Goal: Information Seeking & Learning: Compare options

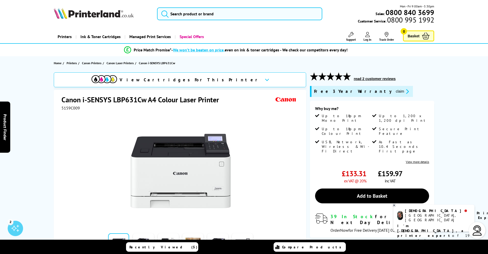
click at [121, 60] on section "Home Printers Canon Printers Canon Laser Printers Canon i-SENSYS LBP631Cw" at bounding box center [244, 63] width 410 height 14
click at [124, 62] on span "Canon Laser Printers" at bounding box center [120, 62] width 27 height 5
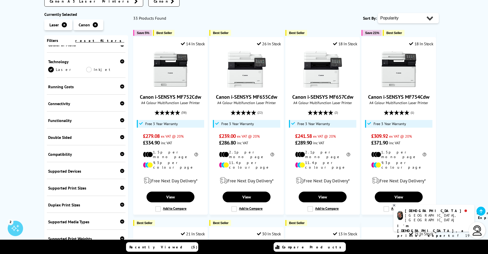
scroll to position [147, 0]
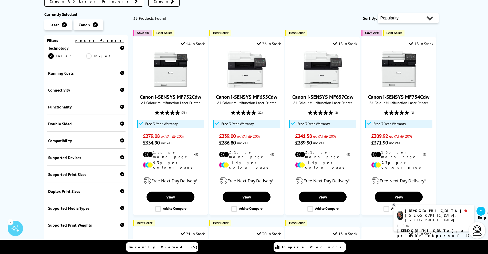
click at [84, 172] on div "Supported Print Sizes" at bounding box center [86, 174] width 76 height 5
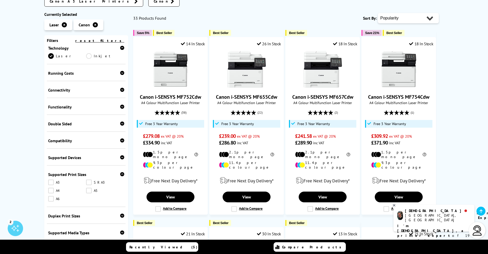
click at [84, 172] on div "Supported Print Sizes" at bounding box center [86, 174] width 76 height 5
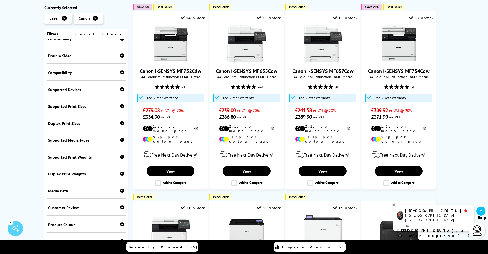
scroll to position [185, 0]
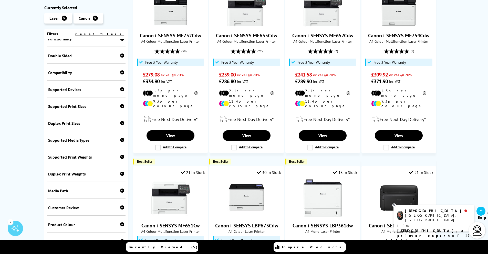
click at [67, 141] on div "Supported Media Types" at bounding box center [86, 140] width 76 height 5
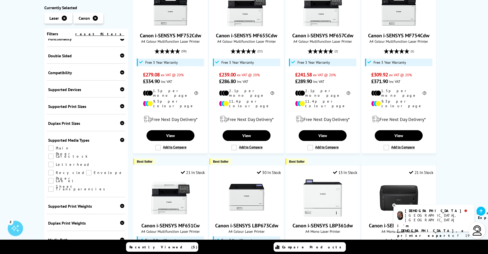
click at [67, 141] on div "Supported Media Types" at bounding box center [86, 140] width 76 height 5
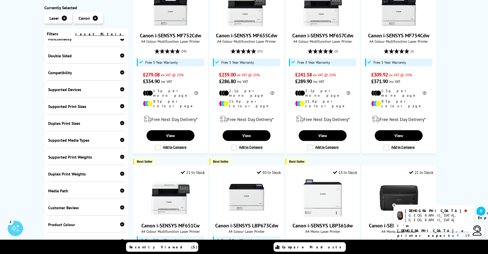
click at [67, 138] on div "Supported Media Types" at bounding box center [86, 140] width 76 height 5
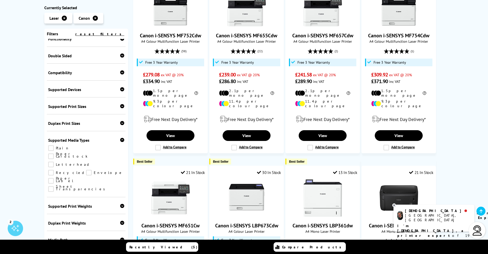
click at [63, 142] on div "Supported Media Types" at bounding box center [86, 140] width 76 height 5
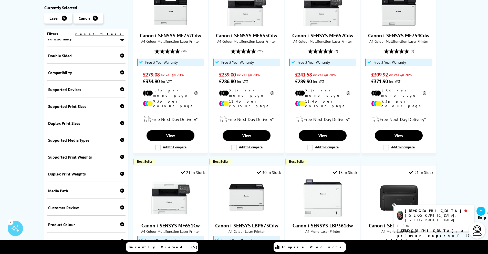
click at [66, 158] on div "Supported Print Weights" at bounding box center [86, 157] width 76 height 5
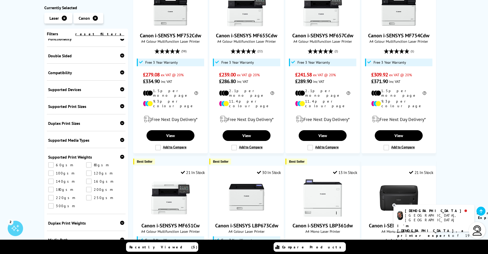
click at [66, 158] on div "Supported Print Weights" at bounding box center [86, 157] width 76 height 5
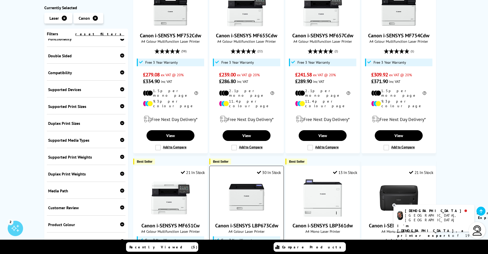
click at [245, 182] on img at bounding box center [247, 198] width 38 height 38
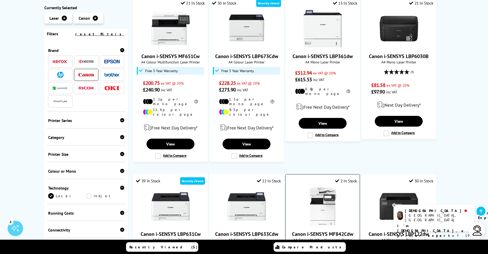
scroll to position [431, 0]
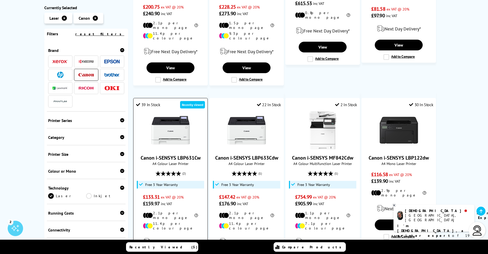
click at [167, 111] on img at bounding box center [170, 130] width 38 height 38
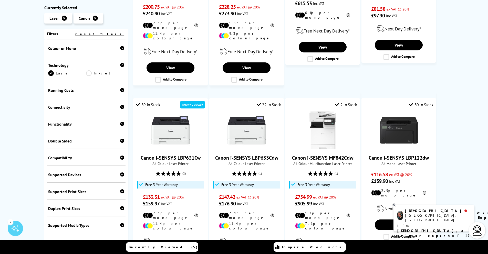
scroll to position [208, 0]
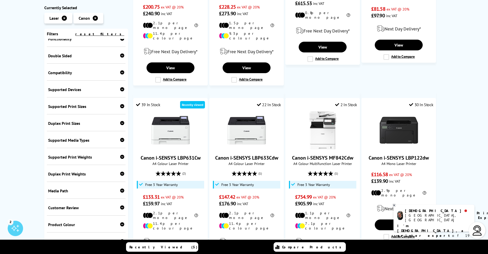
click at [79, 156] on div "Supported Print Weights" at bounding box center [86, 157] width 76 height 5
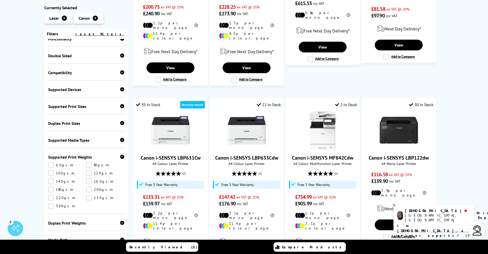
click at [76, 156] on div "Supported Print Weights" at bounding box center [86, 157] width 76 height 5
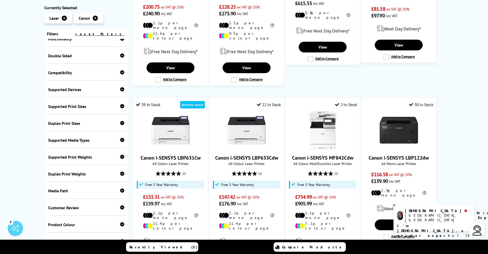
click at [71, 142] on div "Supported Media Types Plain Paper Cardstock Letterhead Recycled Paper Envelope …" at bounding box center [86, 139] width 79 height 17
click at [69, 140] on div "Supported Media Types" at bounding box center [86, 140] width 76 height 5
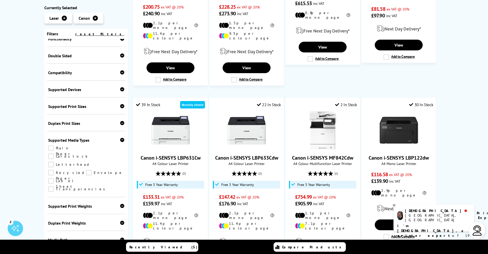
click at [88, 154] on link "Cardstock" at bounding box center [67, 157] width 39 height 6
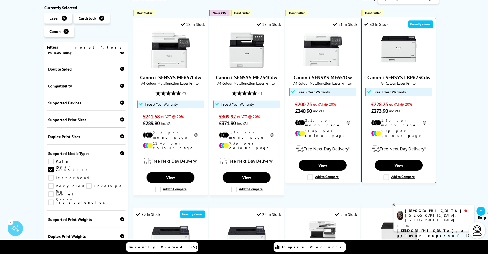
scroll to position [215, 0]
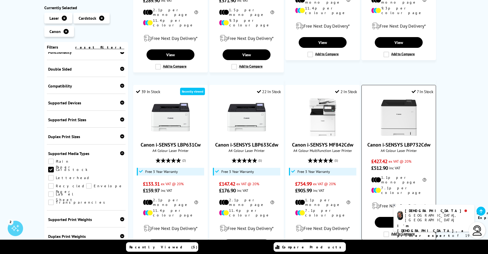
click at [393, 116] on img at bounding box center [399, 117] width 38 height 38
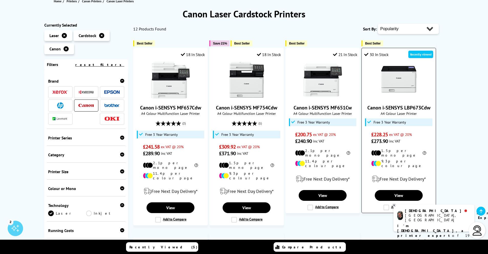
scroll to position [62, 0]
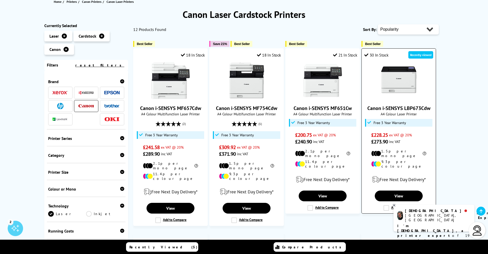
click at [397, 89] on img at bounding box center [399, 81] width 38 height 38
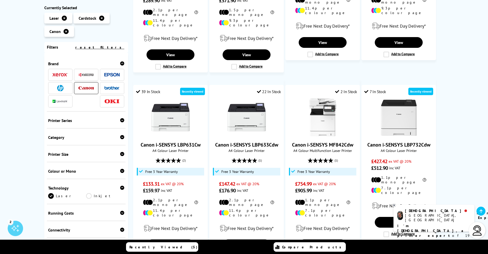
click at [88, 138] on div "Category" at bounding box center [86, 137] width 76 height 5
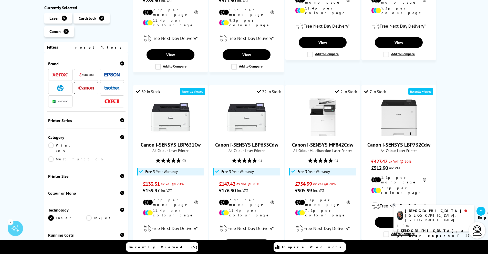
click at [88, 138] on div "Category" at bounding box center [86, 137] width 76 height 5
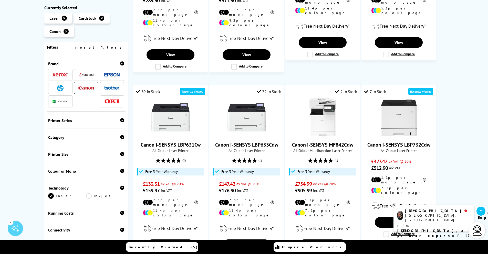
click at [88, 135] on div "Category Print Only Multifunction" at bounding box center [86, 137] width 79 height 17
click at [72, 137] on div "Category" at bounding box center [86, 137] width 76 height 5
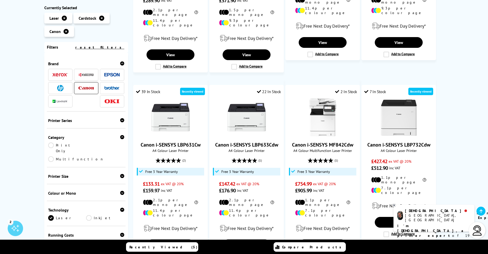
click at [60, 146] on link "Print Only" at bounding box center [67, 148] width 38 height 11
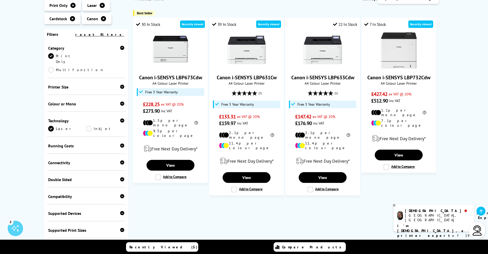
scroll to position [92, 0]
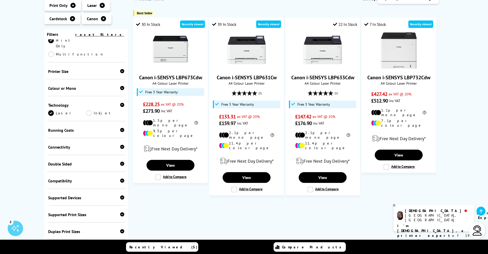
click at [71, 179] on div "Compatibility" at bounding box center [86, 181] width 76 height 5
click at [70, 155] on div "Double Sided Print" at bounding box center [86, 163] width 79 height 17
click at [83, 196] on div "Supported Devices" at bounding box center [86, 198] width 76 height 5
click at [88, 220] on link "Android Tablet" at bounding box center [105, 223] width 38 height 6
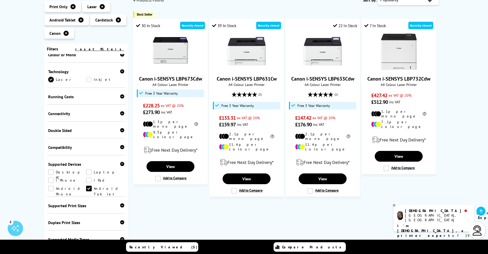
scroll to position [92, 0]
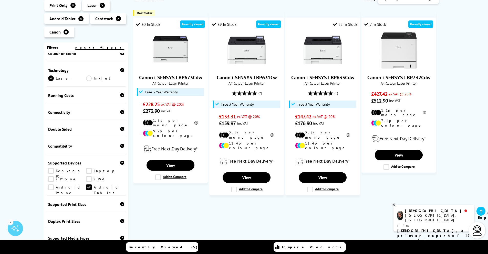
click at [88, 185] on link "Android Tablet" at bounding box center [105, 188] width 38 height 6
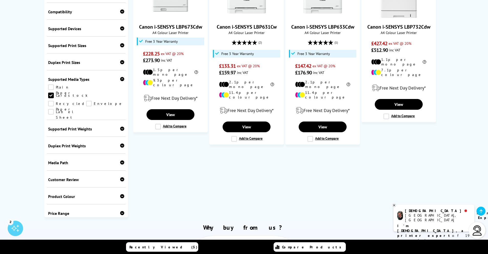
scroll to position [154, 0]
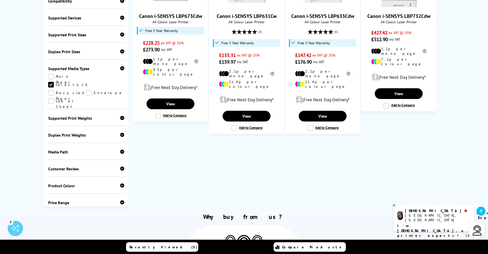
click at [61, 150] on div "Media Path" at bounding box center [86, 152] width 76 height 5
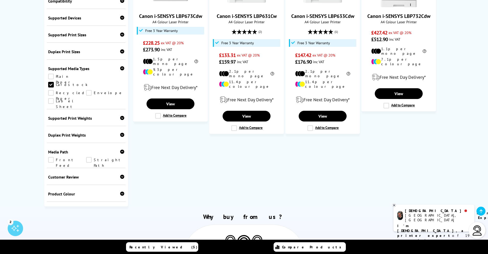
click at [61, 150] on div "Media Path" at bounding box center [86, 152] width 76 height 5
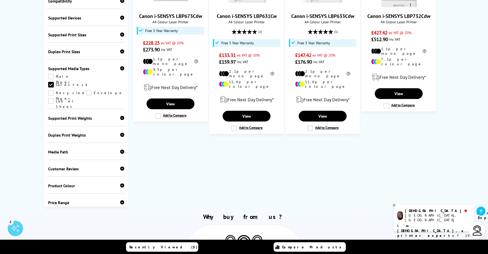
click at [72, 167] on div "Customer Review" at bounding box center [86, 169] width 76 height 5
click at [72, 184] on div "Product Colour" at bounding box center [86, 186] width 76 height 5
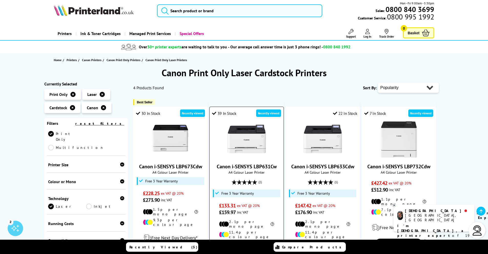
scroll to position [0, 0]
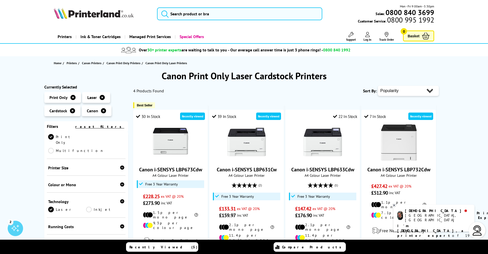
click at [101, 110] on icon at bounding box center [103, 110] width 5 height 5
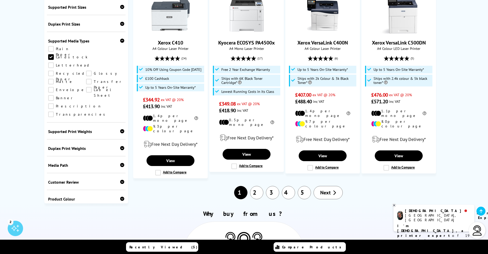
scroll to position [554, 0]
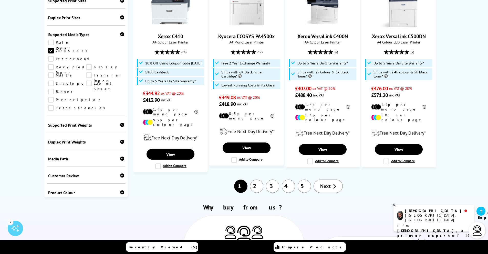
click at [68, 190] on div "Product Colour" at bounding box center [86, 192] width 76 height 5
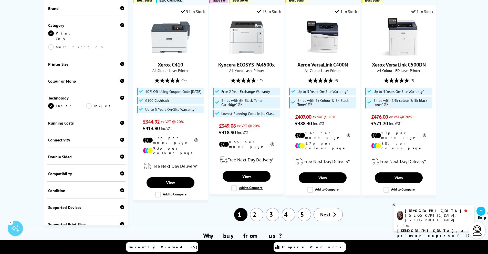
scroll to position [492, 0]
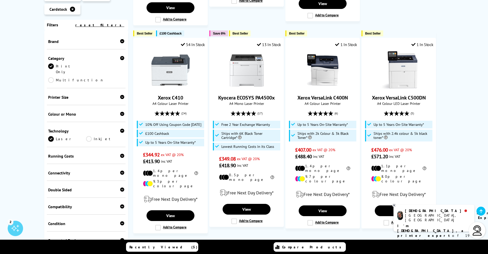
click at [74, 112] on div "Colour or Mono" at bounding box center [86, 114] width 76 height 5
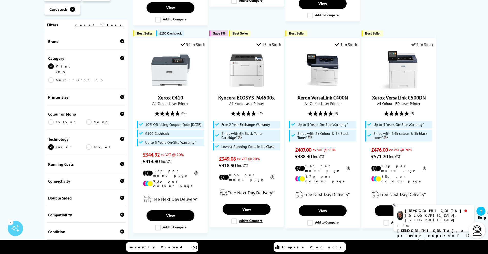
click at [53, 119] on link "Colour" at bounding box center [67, 122] width 38 height 6
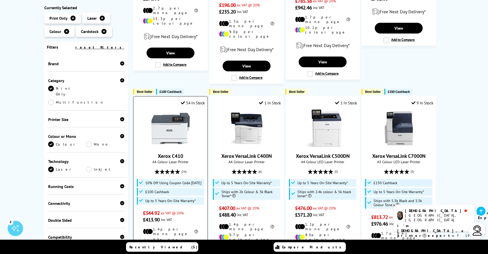
scroll to position [215, 0]
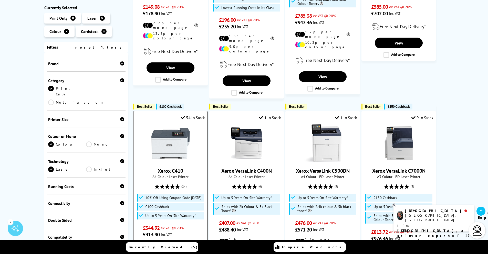
click at [178, 146] on img at bounding box center [170, 143] width 38 height 38
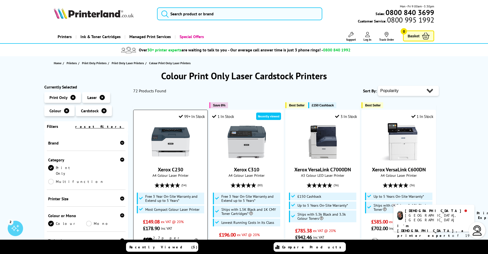
click at [166, 153] on img at bounding box center [170, 142] width 38 height 38
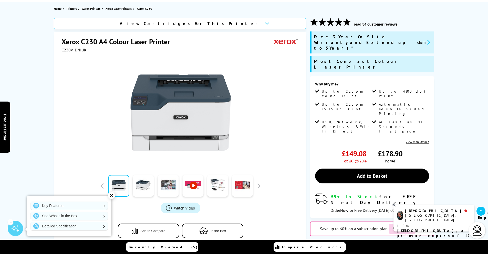
scroll to position [62, 0]
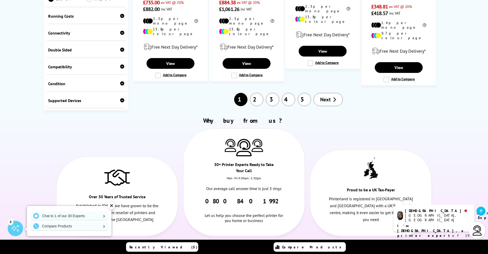
scroll to position [615, 0]
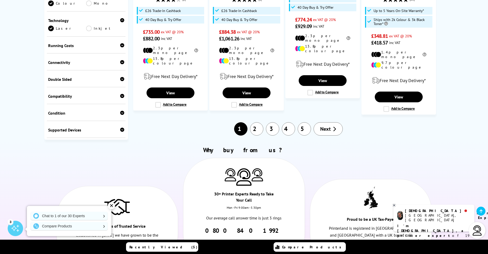
click at [255, 123] on link "2" at bounding box center [256, 129] width 13 height 13
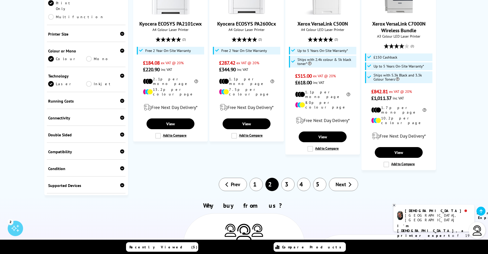
scroll to position [646, 0]
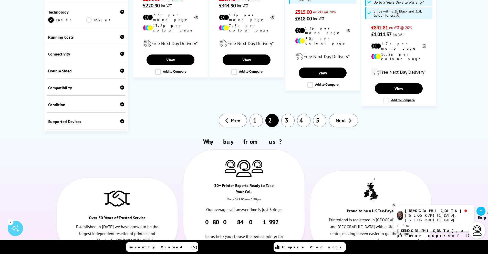
click at [288, 114] on link "3" at bounding box center [287, 120] width 13 height 13
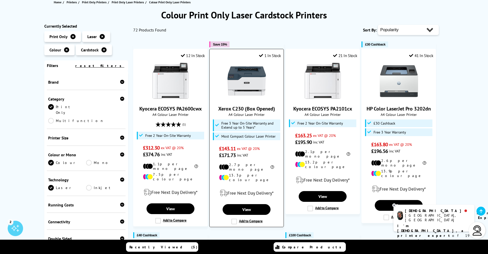
scroll to position [62, 0]
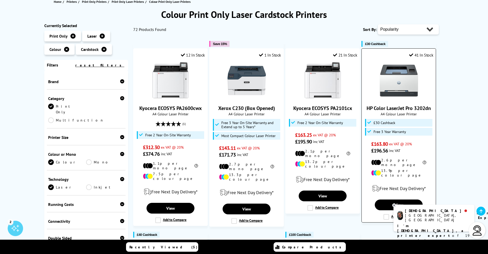
click at [406, 87] on img at bounding box center [399, 81] width 38 height 38
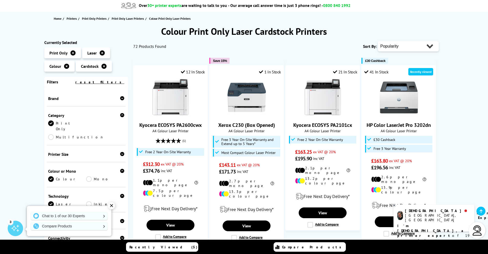
scroll to position [30, 0]
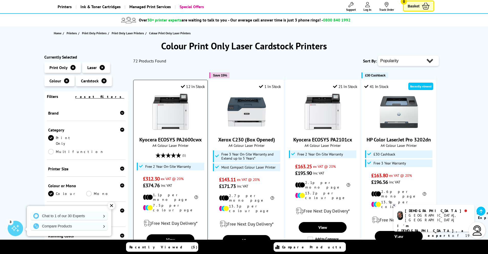
click at [165, 113] on img at bounding box center [170, 112] width 38 height 38
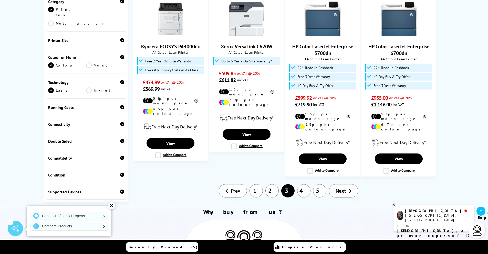
scroll to position [522, 0]
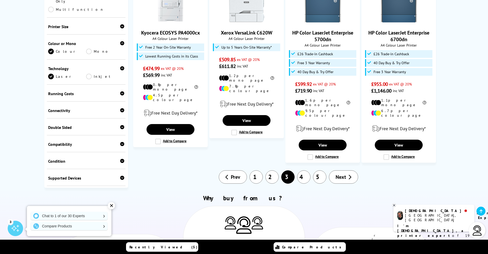
click at [261, 171] on link "1" at bounding box center [256, 177] width 13 height 13
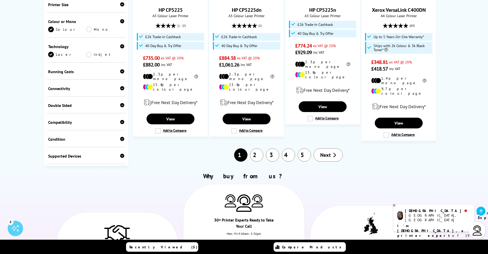
scroll to position [615, 0]
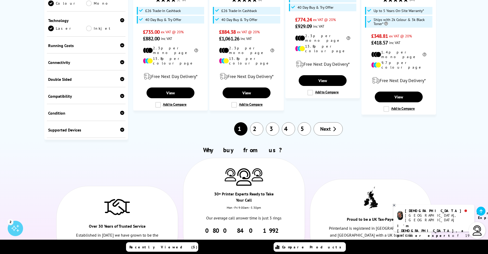
drag, startPoint x: 292, startPoint y: 112, endPoint x: 289, endPoint y: 109, distance: 4.0
click at [292, 123] on link "4" at bounding box center [288, 129] width 13 height 13
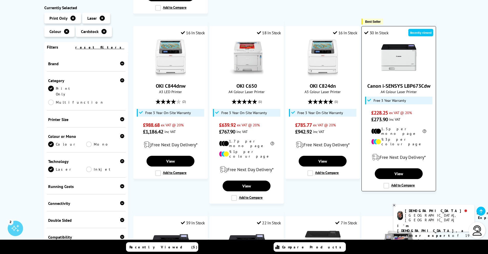
scroll to position [246, 0]
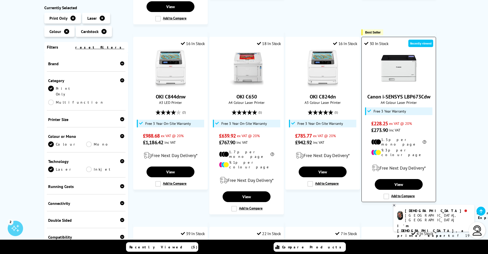
click at [388, 69] on img at bounding box center [399, 69] width 38 height 38
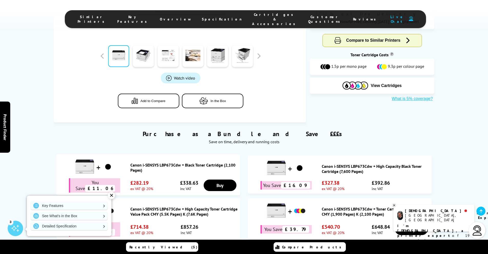
scroll to position [246, 0]
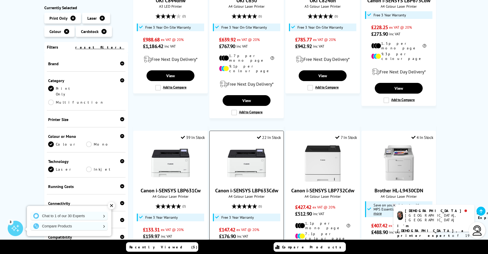
scroll to position [369, 0]
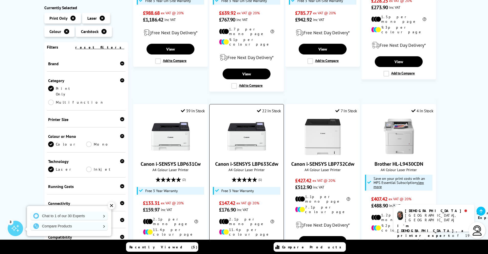
click at [233, 161] on link "Canon i-SENSYS LBP633Cdw" at bounding box center [246, 164] width 63 height 7
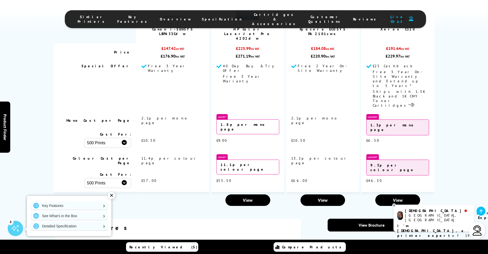
scroll to position [431, 0]
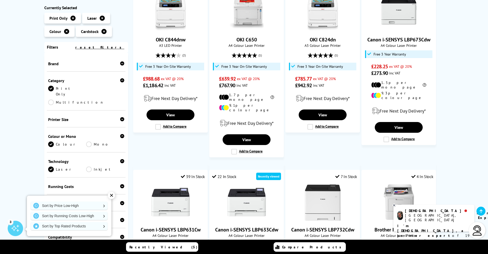
scroll to position [369, 0]
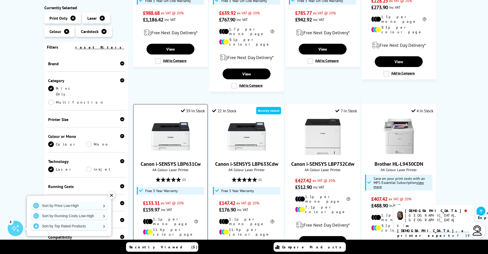
click at [180, 131] on img at bounding box center [170, 136] width 38 height 38
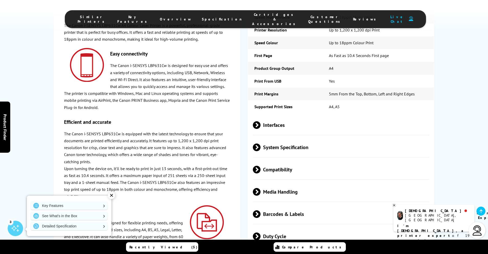
scroll to position [984, 0]
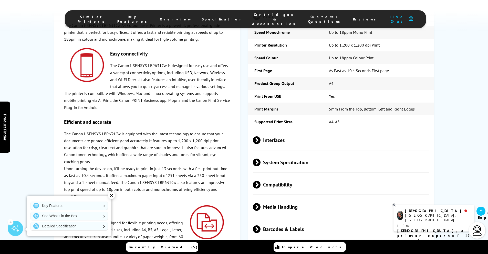
click at [275, 153] on span "System Specification" at bounding box center [341, 162] width 177 height 19
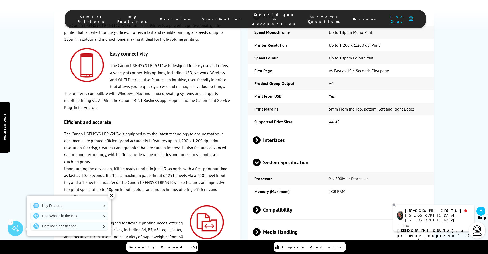
click at [275, 153] on span "System Specification" at bounding box center [341, 162] width 177 height 19
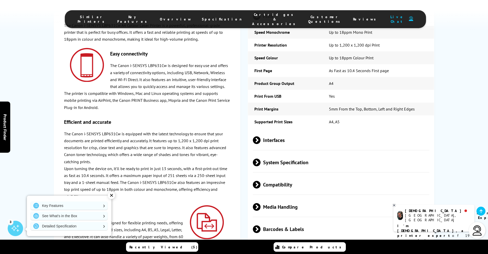
click at [273, 131] on span "Interfaces" at bounding box center [341, 140] width 177 height 19
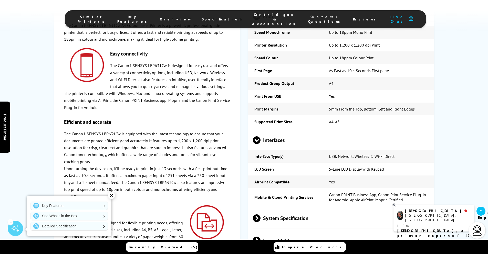
click at [273, 131] on span "Interfaces" at bounding box center [341, 140] width 177 height 19
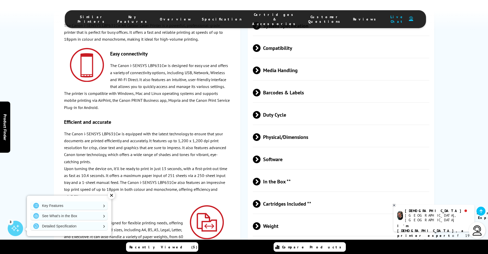
scroll to position [1138, 0]
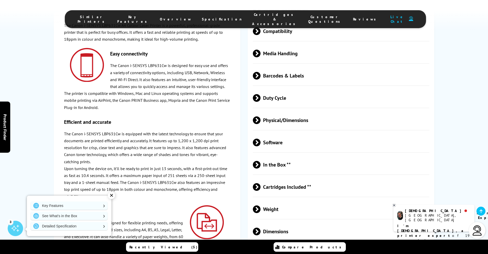
click at [273, 200] on span "Weight" at bounding box center [341, 209] width 177 height 19
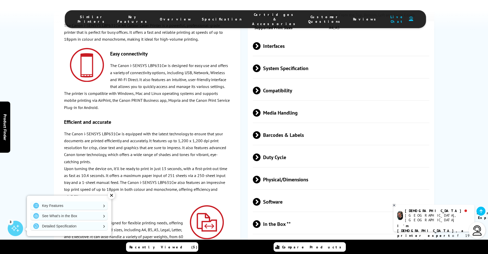
scroll to position [1046, 0]
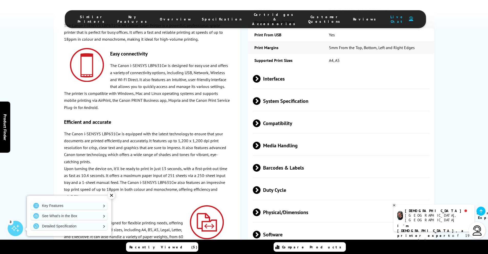
click at [271, 203] on span "Physical/Dimensions" at bounding box center [341, 212] width 177 height 19
drag, startPoint x: 274, startPoint y: 106, endPoint x: 272, endPoint y: 107, distance: 2.8
click at [274, 136] on span "Media Handling" at bounding box center [341, 145] width 177 height 19
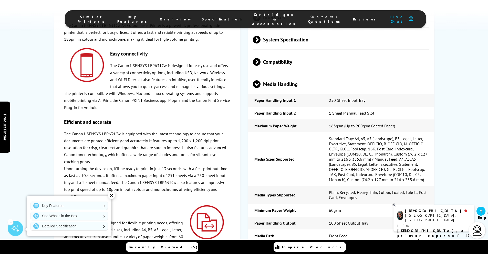
scroll to position [1076, 0]
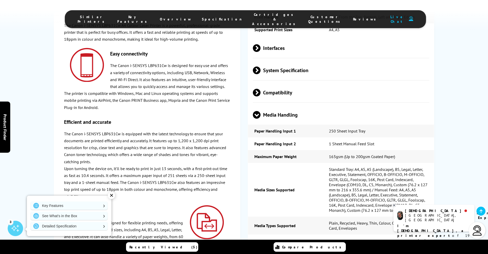
click at [262, 106] on span "Media Handling" at bounding box center [341, 115] width 177 height 19
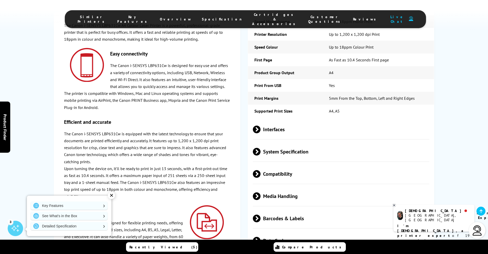
scroll to position [984, 0]
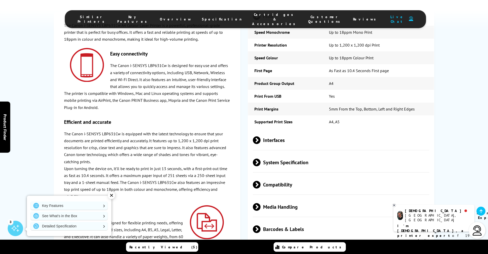
click at [269, 176] on span "Compatibility" at bounding box center [341, 185] width 177 height 19
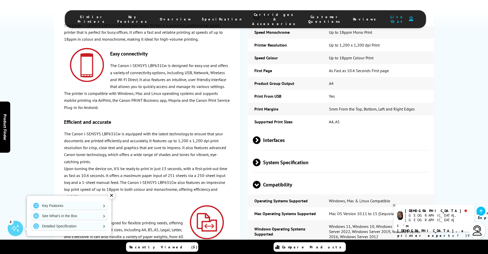
click at [267, 176] on span "Compatibility" at bounding box center [341, 185] width 177 height 19
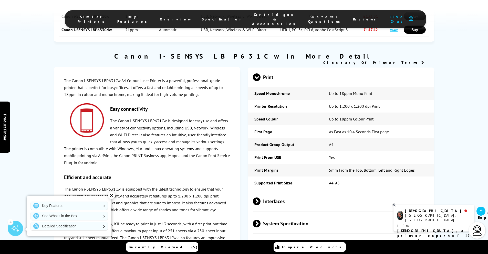
scroll to position [923, 0]
click at [284, 215] on span "System Specification" at bounding box center [341, 224] width 177 height 19
click at [282, 215] on span "System Specification" at bounding box center [341, 224] width 177 height 19
click at [278, 192] on span "Interfaces" at bounding box center [341, 201] width 177 height 19
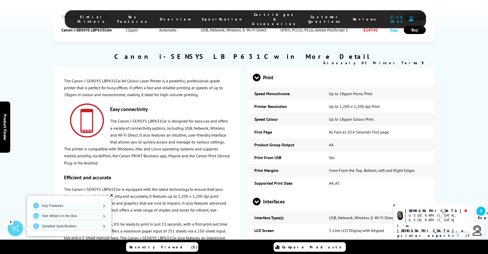
click at [278, 192] on span "Interfaces" at bounding box center [341, 201] width 177 height 19
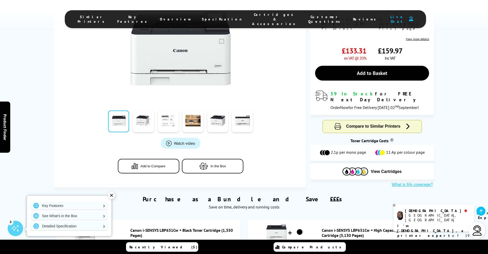
scroll to position [0, 0]
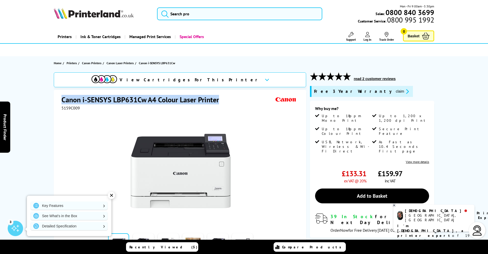
drag, startPoint x: 221, startPoint y: 99, endPoint x: 48, endPoint y: 99, distance: 173.0
click at [48, 99] on div "View Cartridges For This Printer Canon i-SENSYS LBP631Cw A4 Colour Laser Printe…" at bounding box center [244, 192] width 410 height 238
copy h1 "Canon i-SENSYS LBP631Cw A4 Colour Laser Printer"
